Goal: Task Accomplishment & Management: Manage account settings

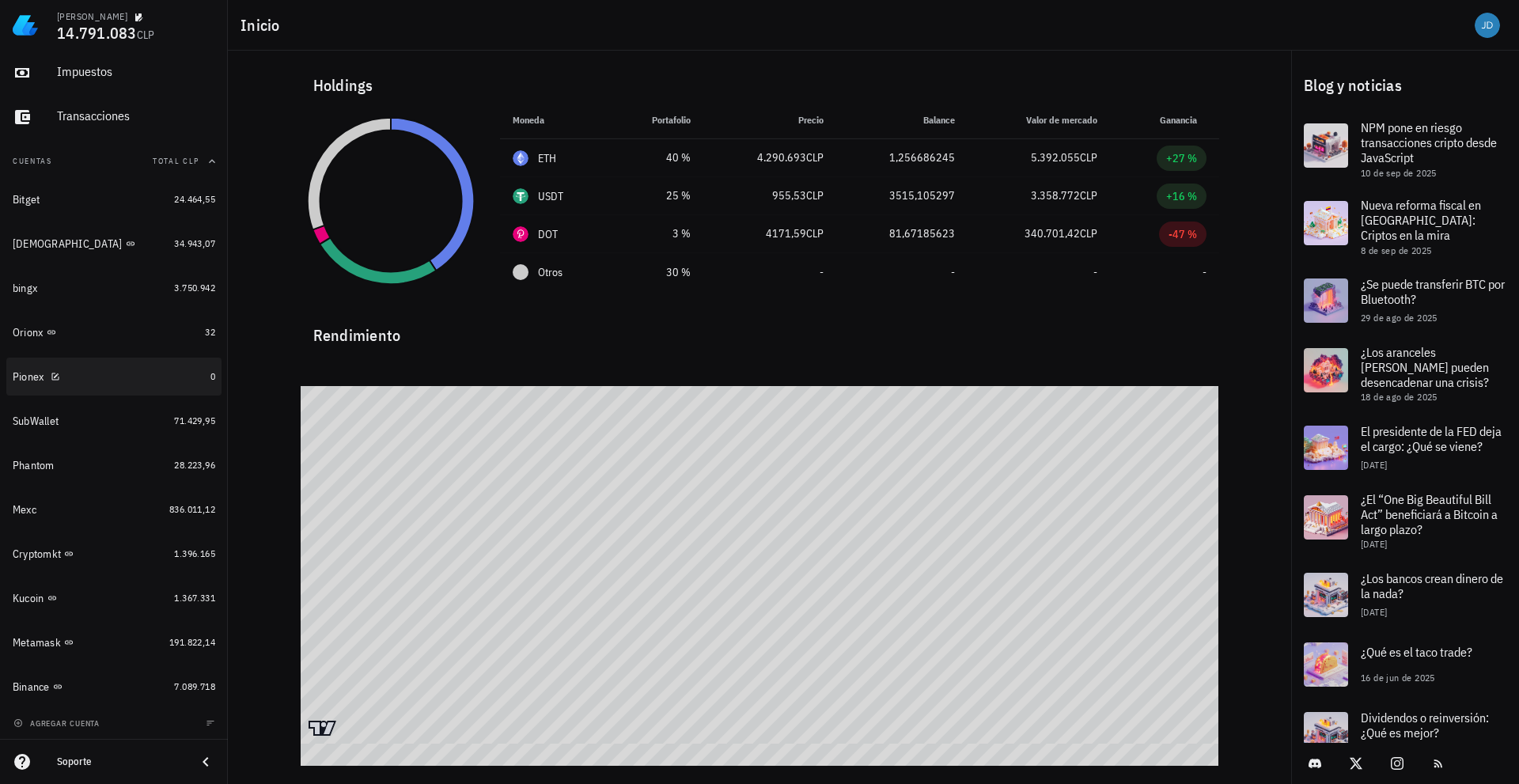
scroll to position [93, 0]
click at [19, 634] on div "Metamask" at bounding box center [87, 641] width 150 height 15
